Goal: Navigation & Orientation: Find specific page/section

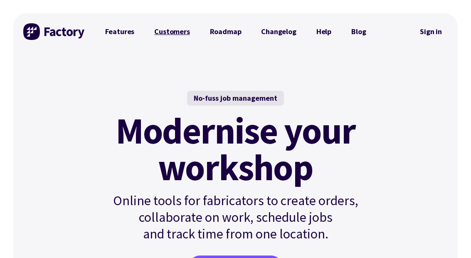
click at [166, 28] on link "Customers" at bounding box center [171, 31] width 55 height 17
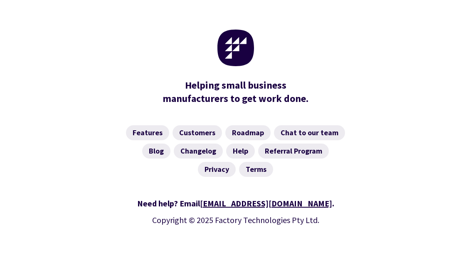
scroll to position [1294, 0]
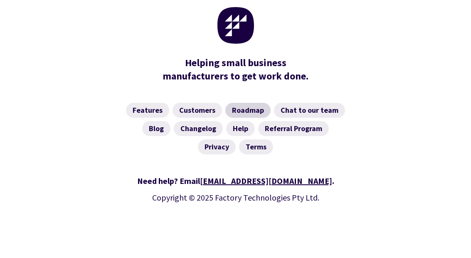
click at [247, 106] on link "Roadmap" at bounding box center [248, 110] width 45 height 15
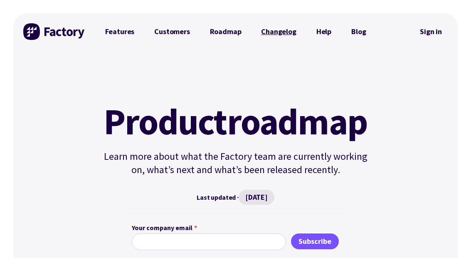
click at [282, 33] on link "Changelog" at bounding box center [278, 31] width 55 height 17
click at [326, 35] on link "Help" at bounding box center [324, 31] width 35 height 17
click at [357, 38] on link "Blog" at bounding box center [359, 31] width 35 height 17
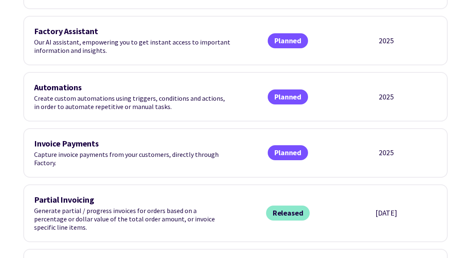
scroll to position [455, 0]
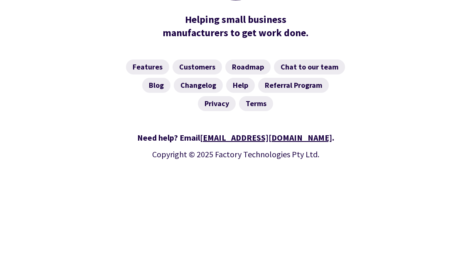
scroll to position [1261, 0]
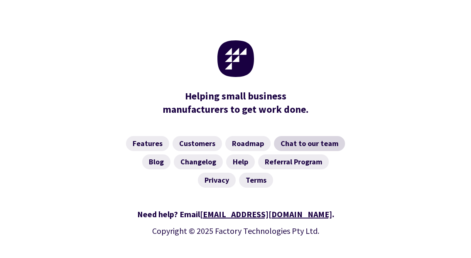
click at [327, 144] on link "Chat to our team" at bounding box center [309, 143] width 71 height 15
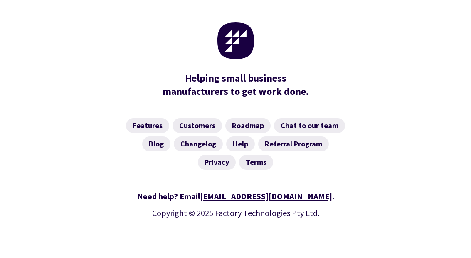
scroll to position [531, 0]
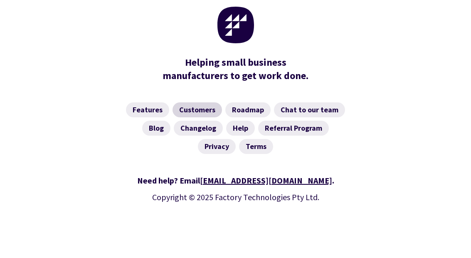
click at [188, 109] on link "Customers" at bounding box center [198, 109] width 50 height 15
